Goal: Check status: Check status

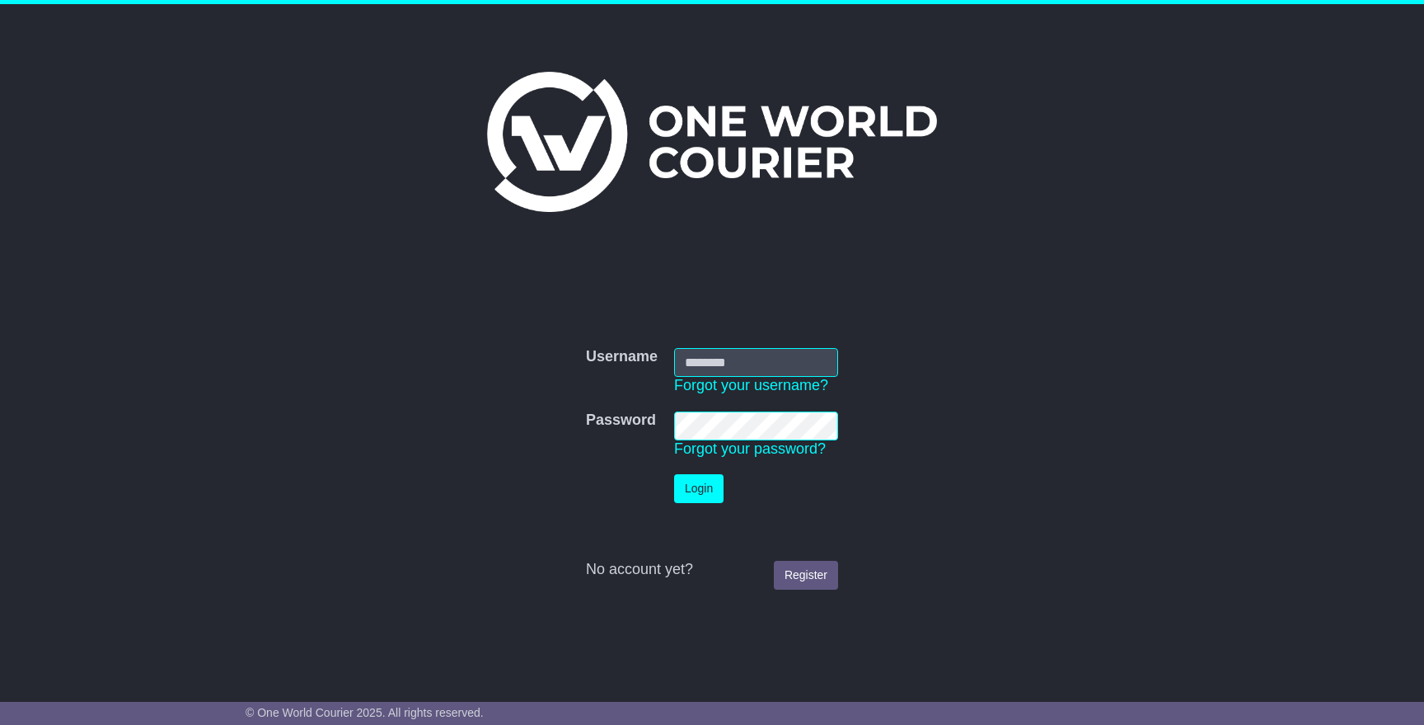
type input "**********"
click at [698, 487] on button "Login" at bounding box center [698, 488] width 49 height 29
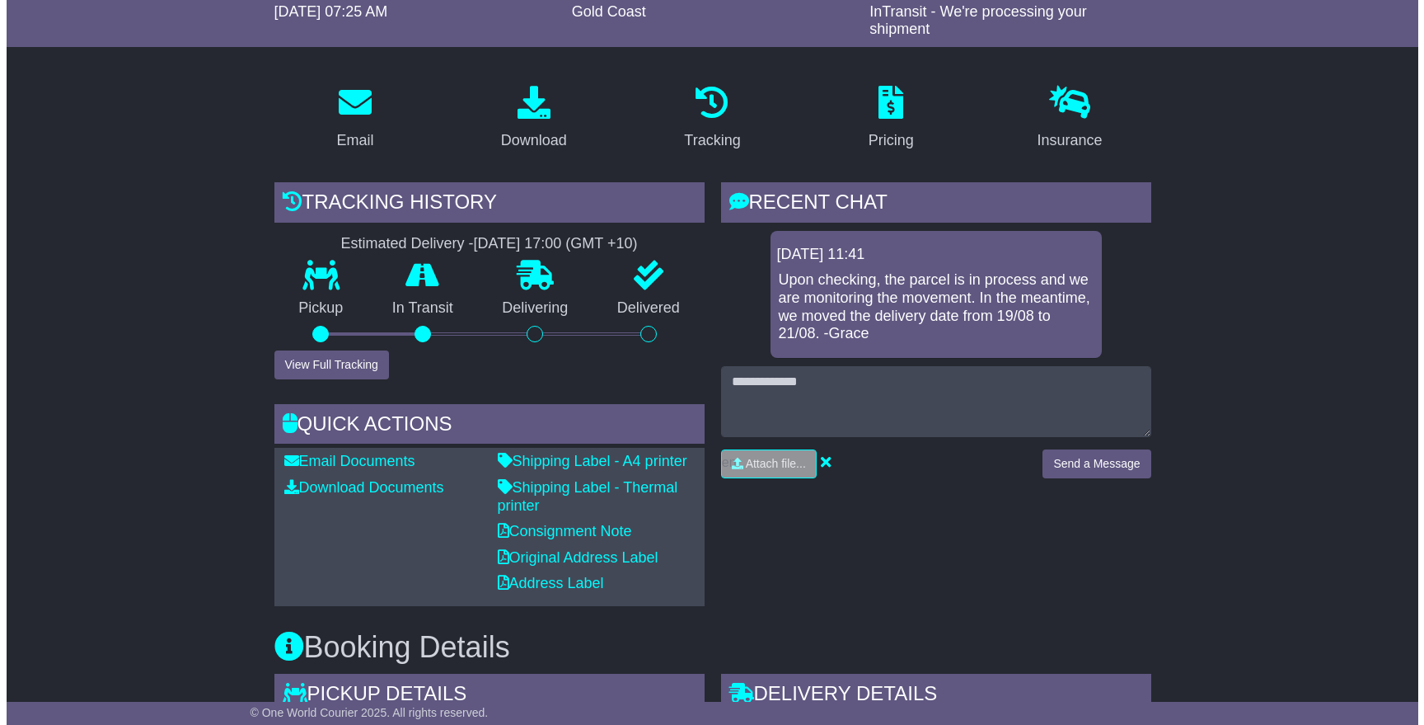
scroll to position [411, 0]
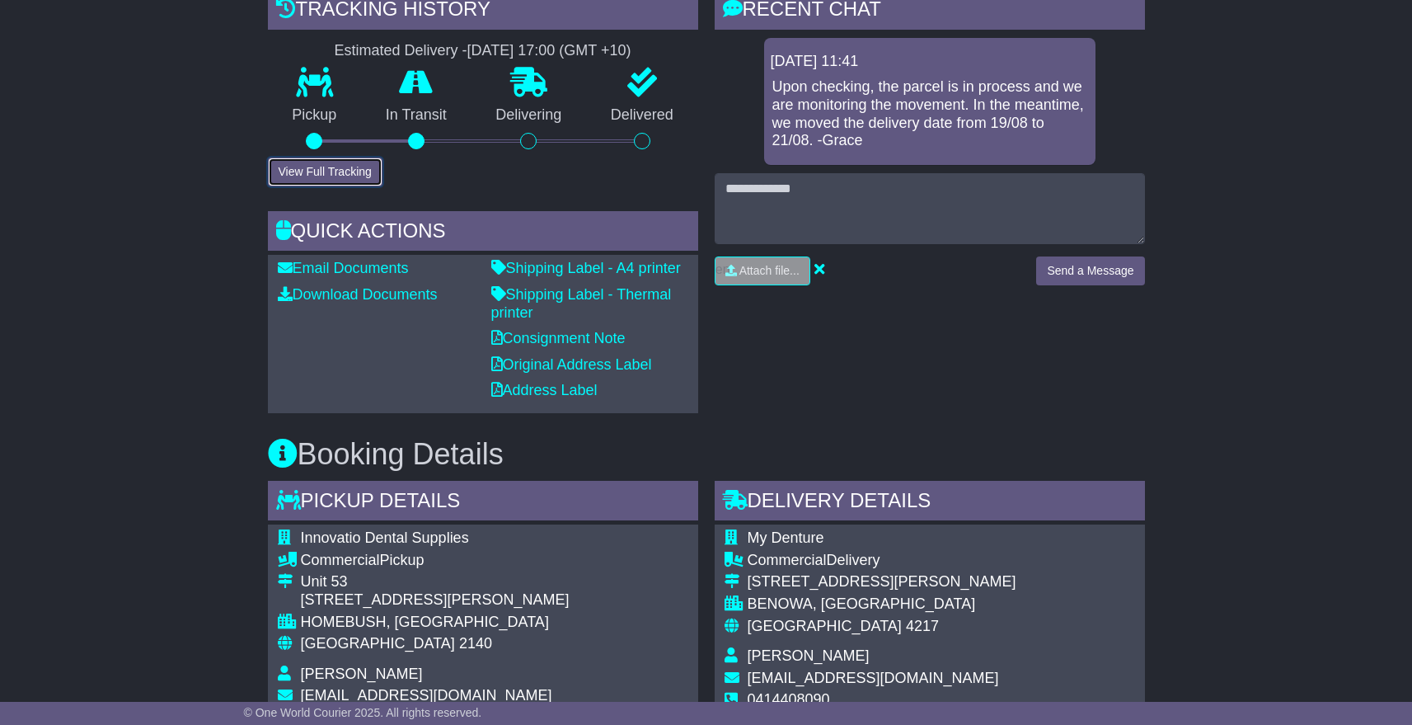
click at [307, 162] on button "View Full Tracking" at bounding box center [325, 171] width 115 height 29
